Goal: Task Accomplishment & Management: Complete application form

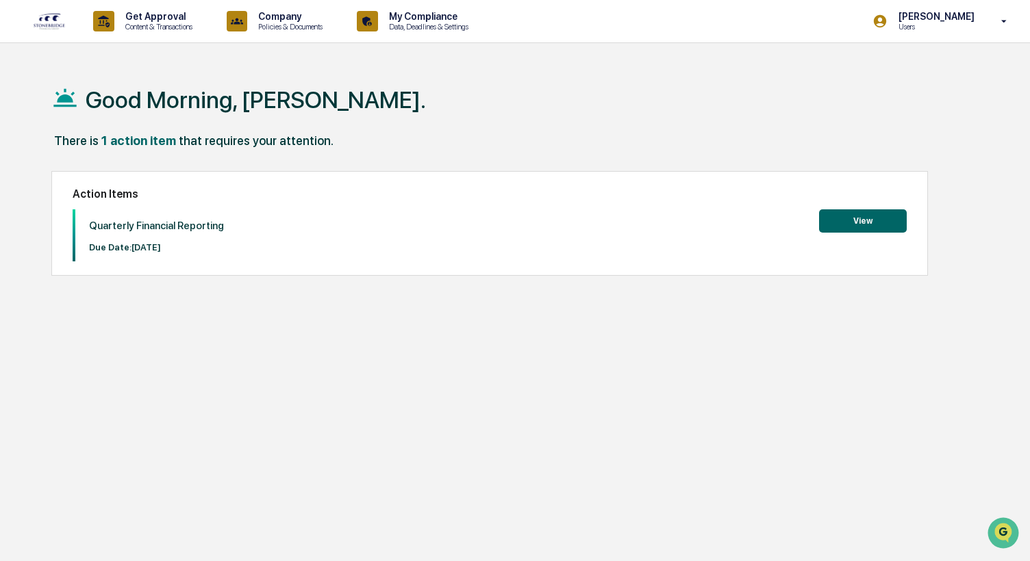
click at [830, 226] on button "View" at bounding box center [863, 221] width 88 height 23
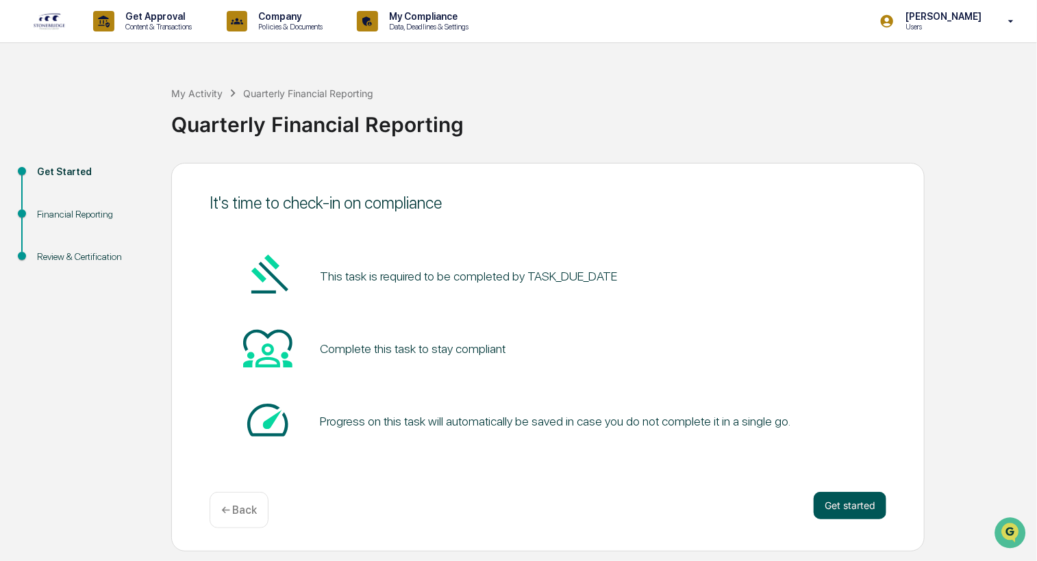
click at [853, 510] on button "Get started" at bounding box center [849, 505] width 73 height 27
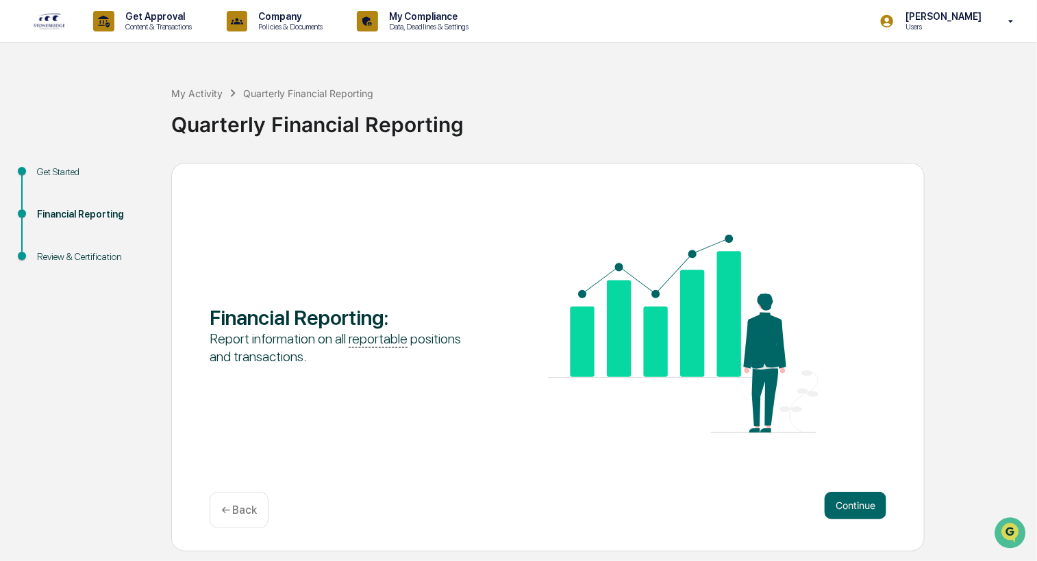
click at [853, 510] on button "Continue" at bounding box center [855, 505] width 62 height 27
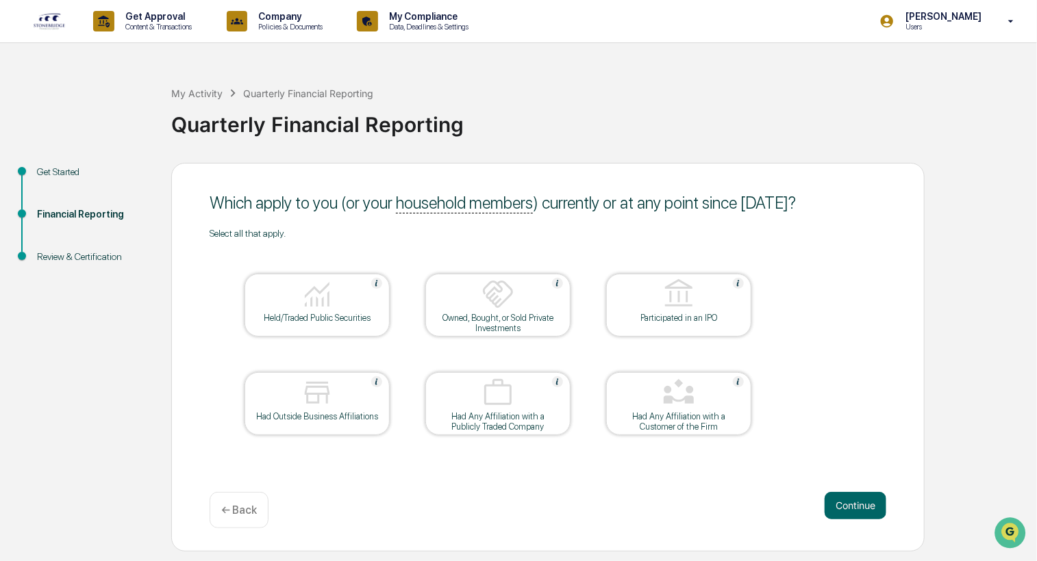
click at [853, 509] on button "Continue" at bounding box center [855, 505] width 62 height 27
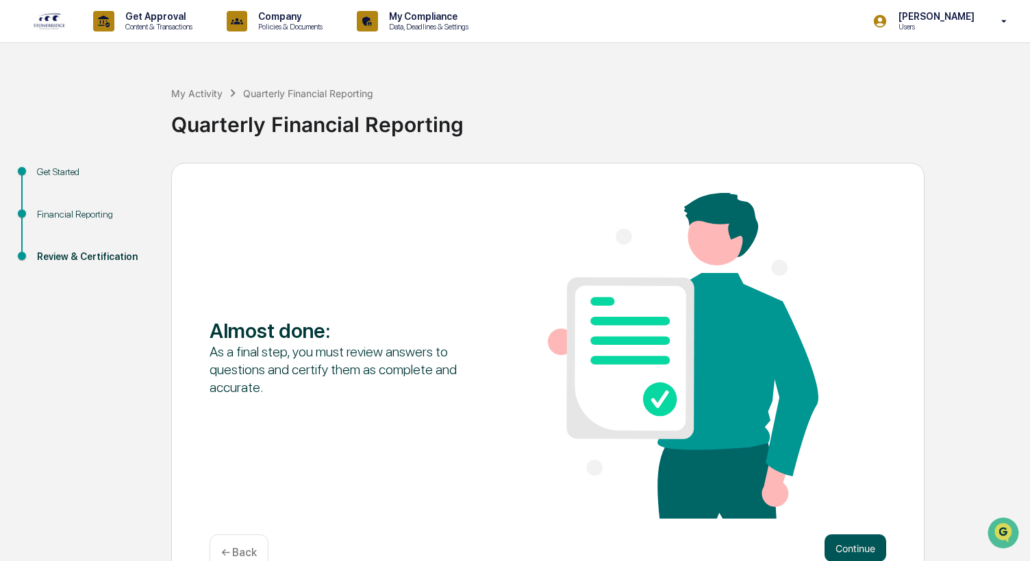
click at [857, 549] on button "Continue" at bounding box center [855, 548] width 62 height 27
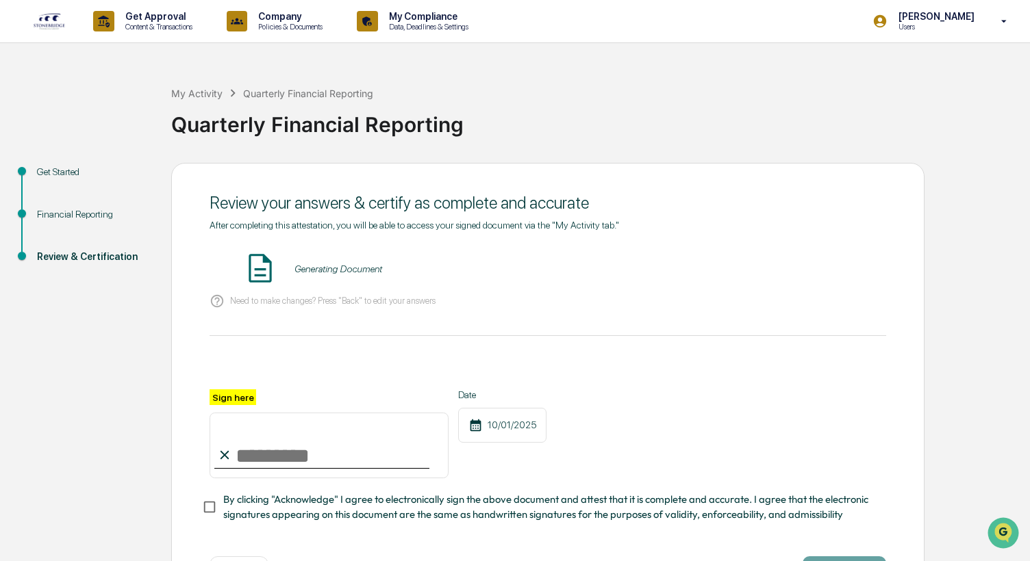
click at [246, 451] on input "Sign here" at bounding box center [329, 446] width 239 height 66
type input "**********"
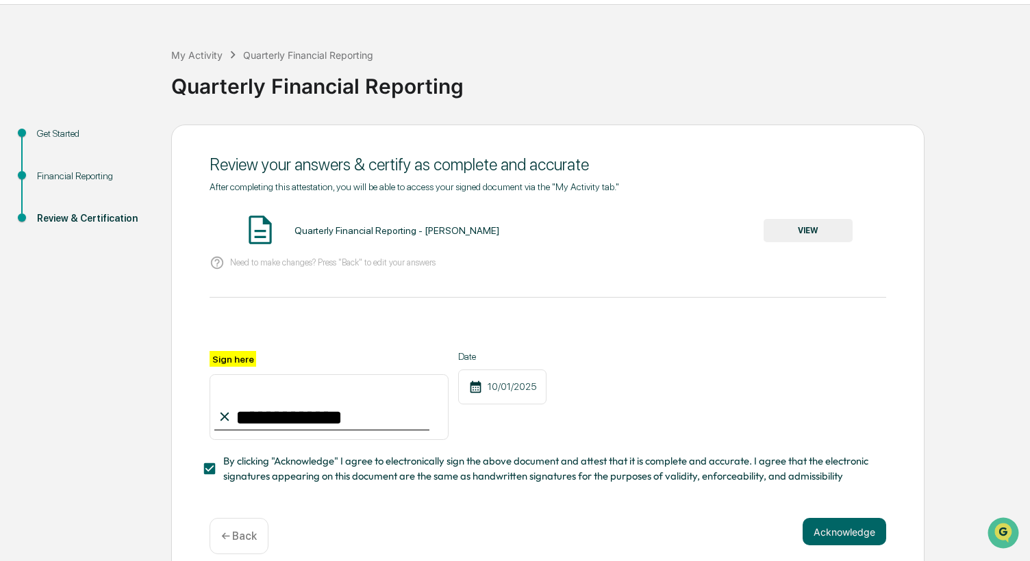
scroll to position [60, 0]
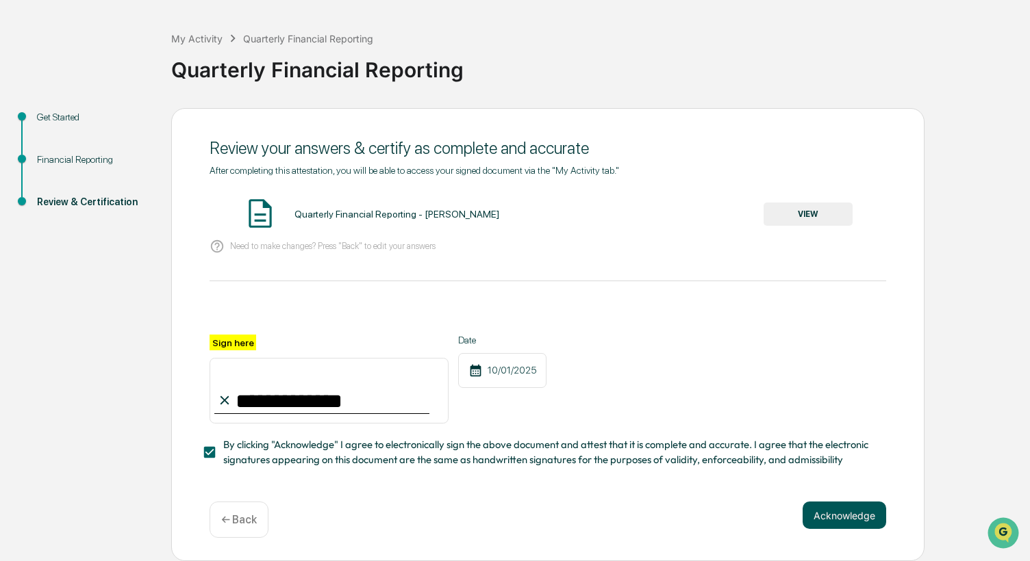
click at [824, 518] on button "Acknowledge" at bounding box center [845, 515] width 84 height 27
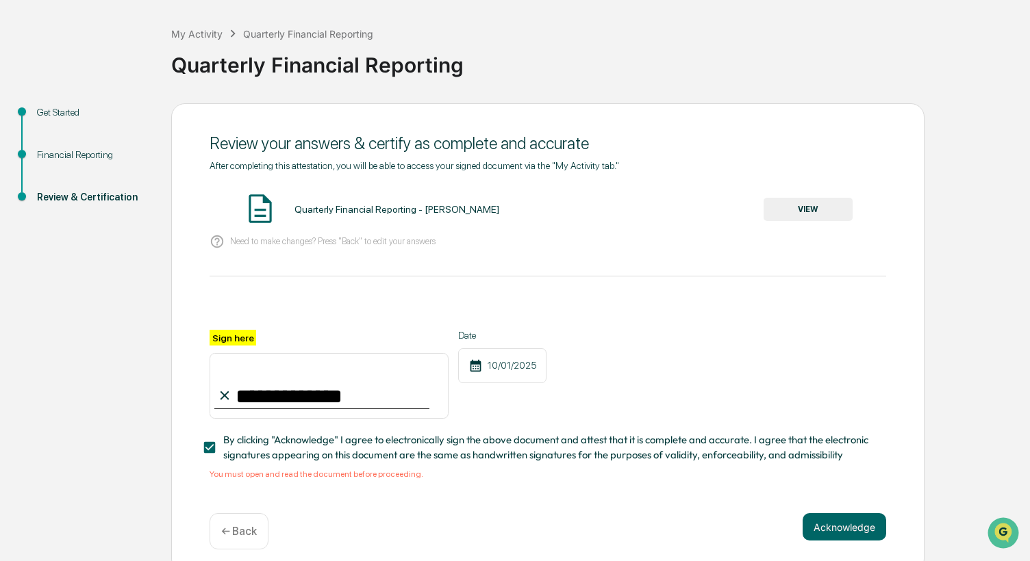
click at [778, 204] on button "VIEW" at bounding box center [807, 209] width 89 height 23
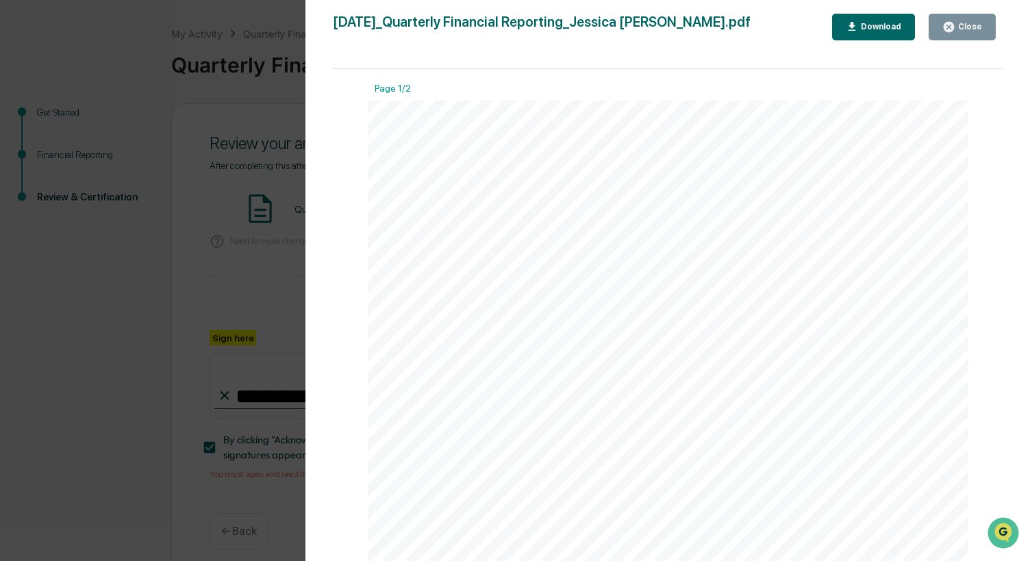
click at [469, 197] on span "Stonebridge" at bounding box center [444, 202] width 92 height 16
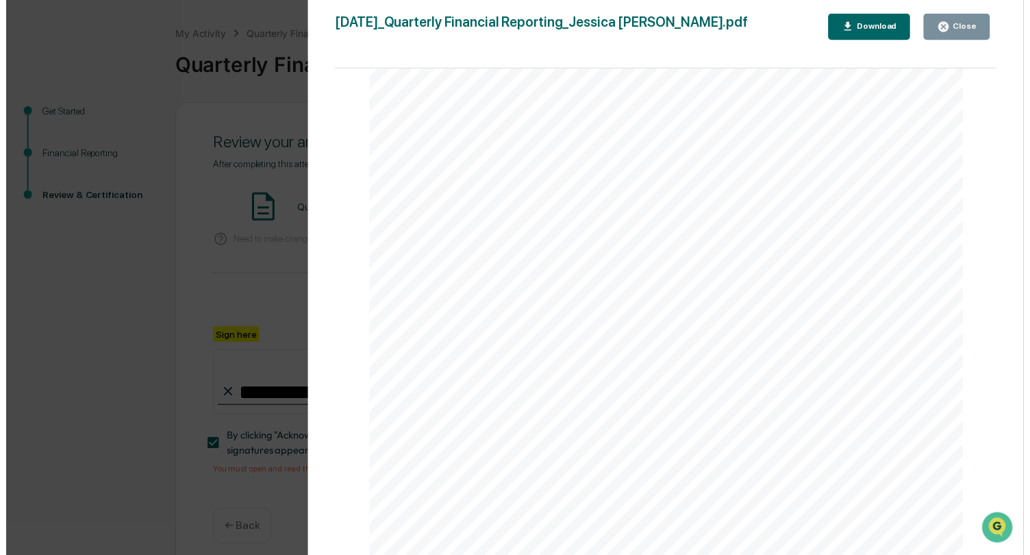
scroll to position [942, 0]
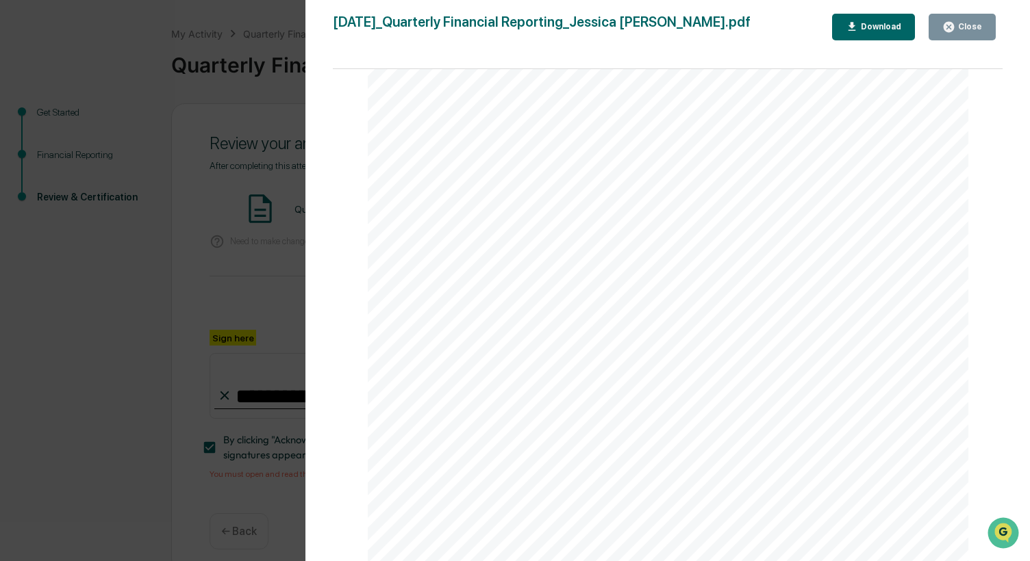
click at [962, 29] on div "Close" at bounding box center [968, 27] width 27 height 10
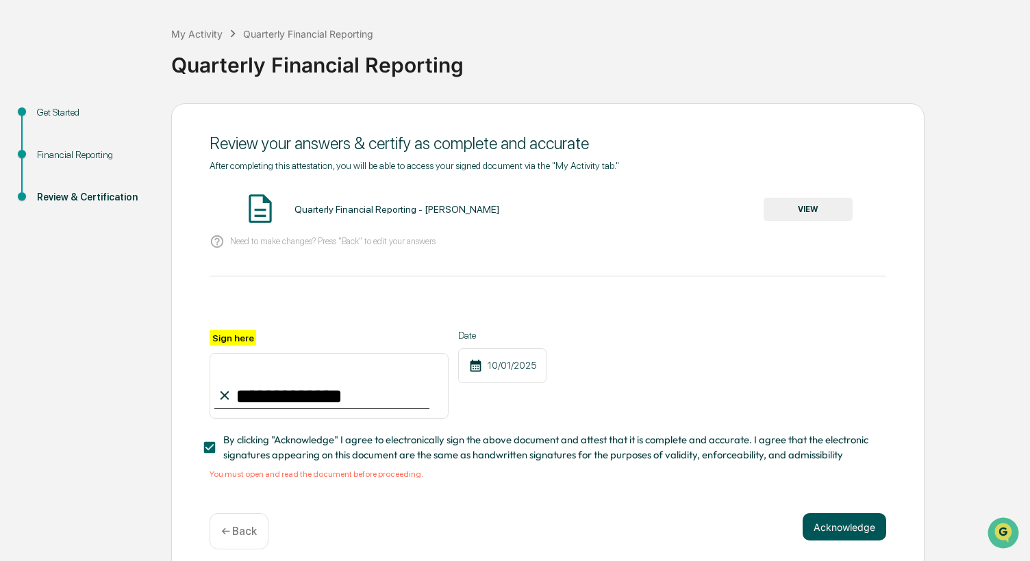
click at [822, 530] on button "Acknowledge" at bounding box center [845, 527] width 84 height 27
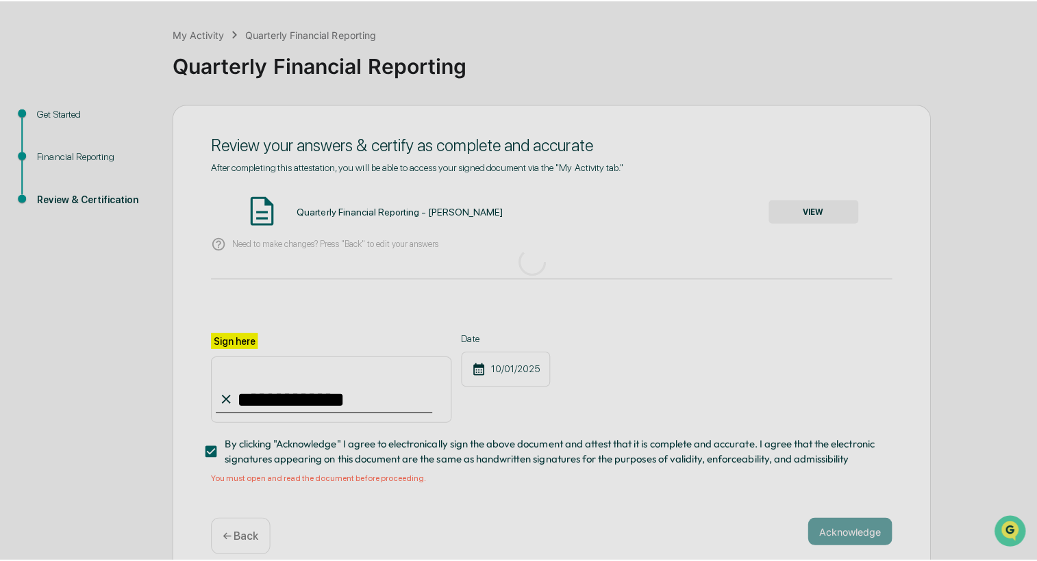
scroll to position [0, 0]
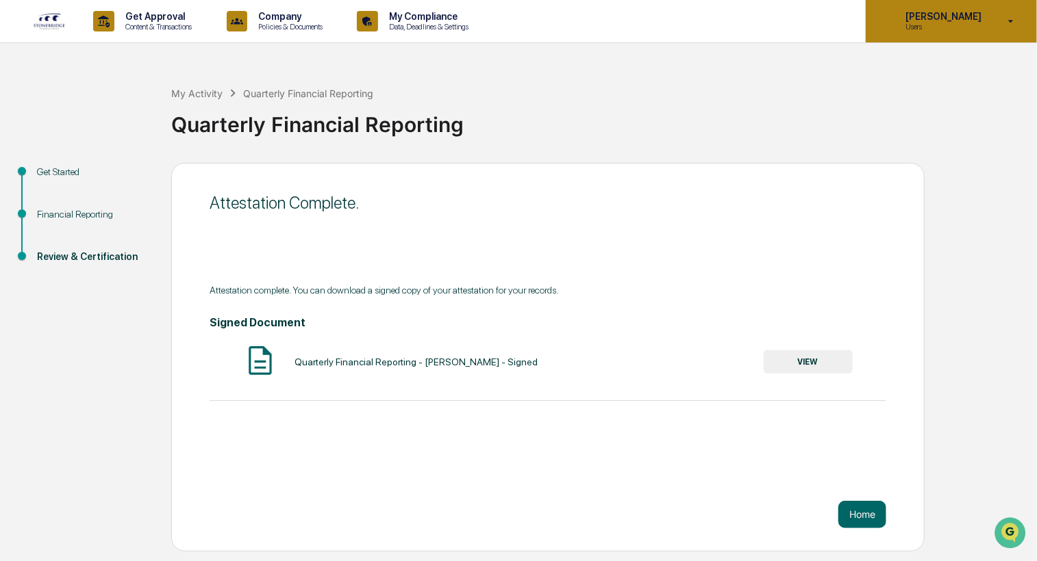
click at [962, 29] on p "Users" at bounding box center [941, 27] width 94 height 10
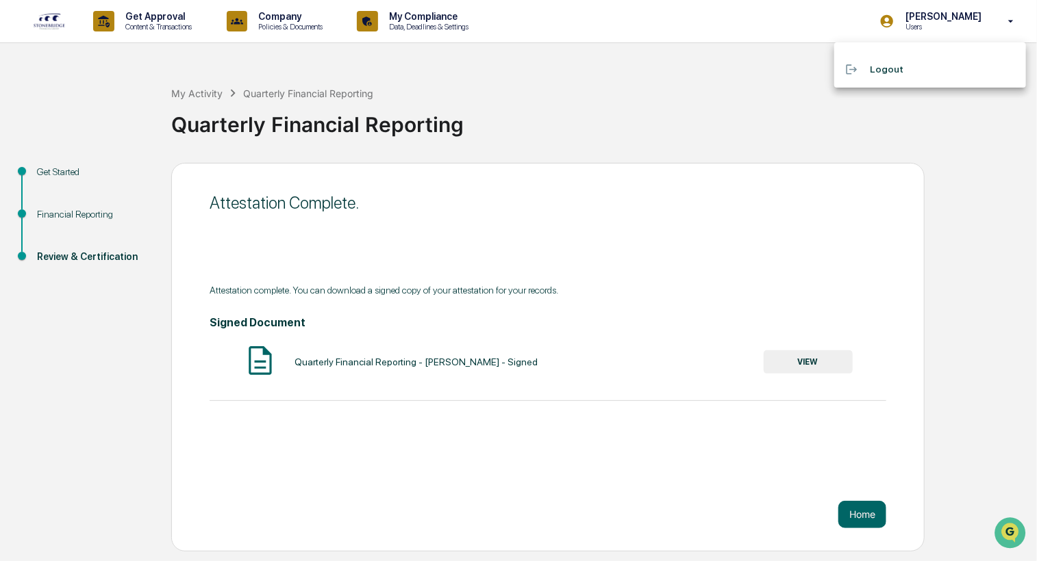
click at [885, 62] on li "Logout" at bounding box center [930, 69] width 192 height 25
